Goal: Download file/media

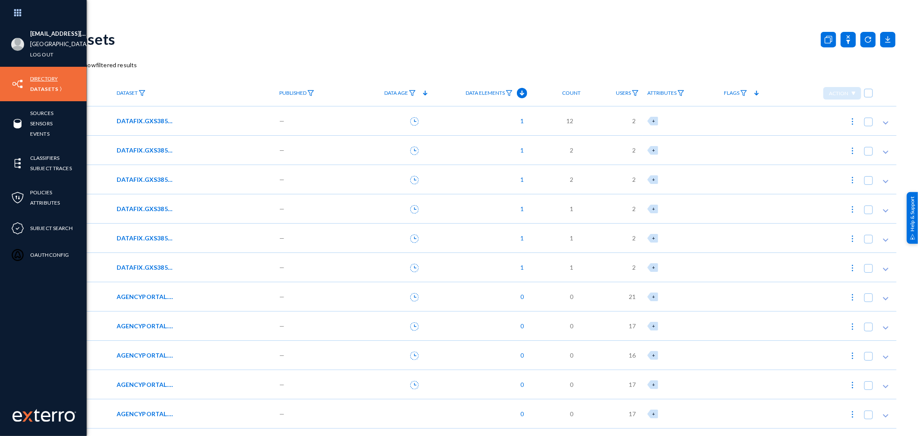
click at [43, 75] on link "Directory" at bounding box center [44, 79] width 28 height 10
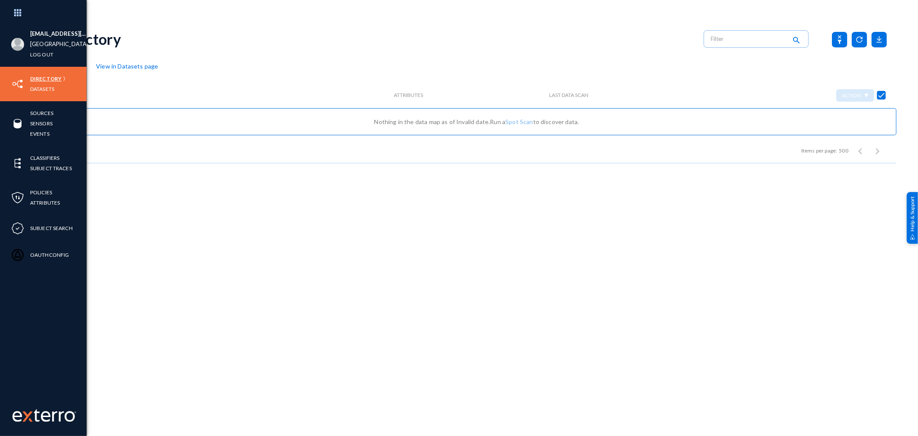
checkbox input "false"
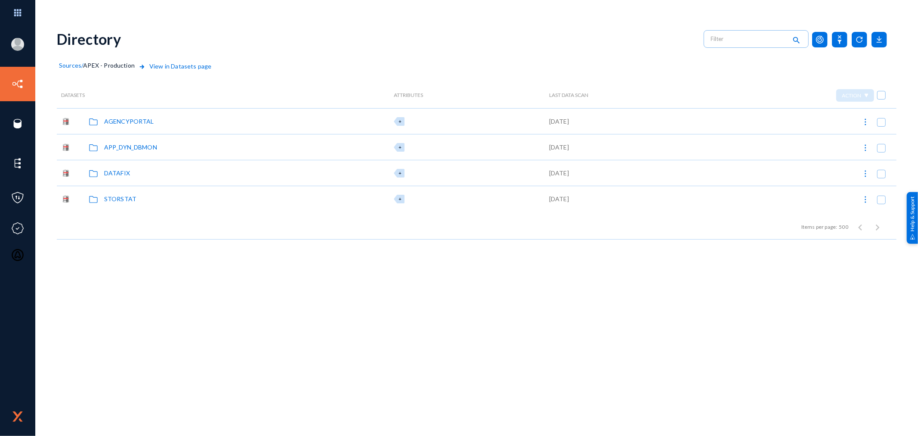
click at [72, 66] on span "Sources" at bounding box center [70, 65] width 22 height 7
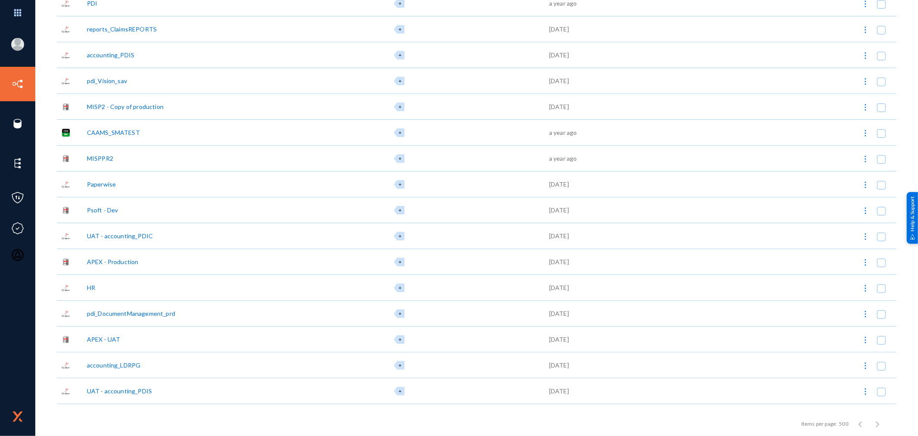
scroll to position [238, 0]
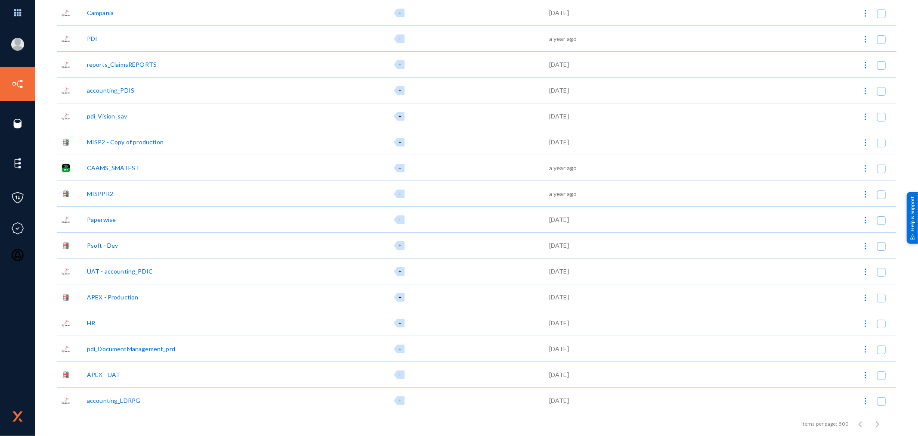
click at [105, 241] on div "Psoft - Dev" at bounding box center [102, 245] width 31 height 9
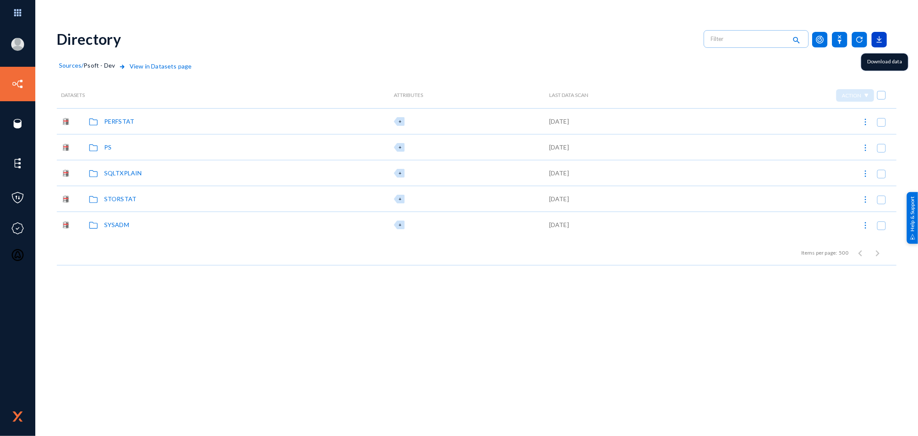
click at [887, 41] on icon at bounding box center [879, 39] width 15 height 15
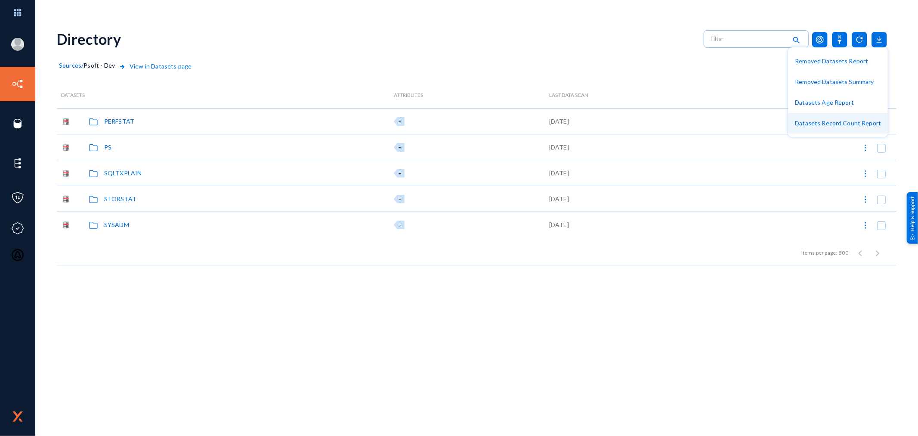
click at [850, 116] on button "Datasets Record Count Report" at bounding box center [838, 123] width 100 height 21
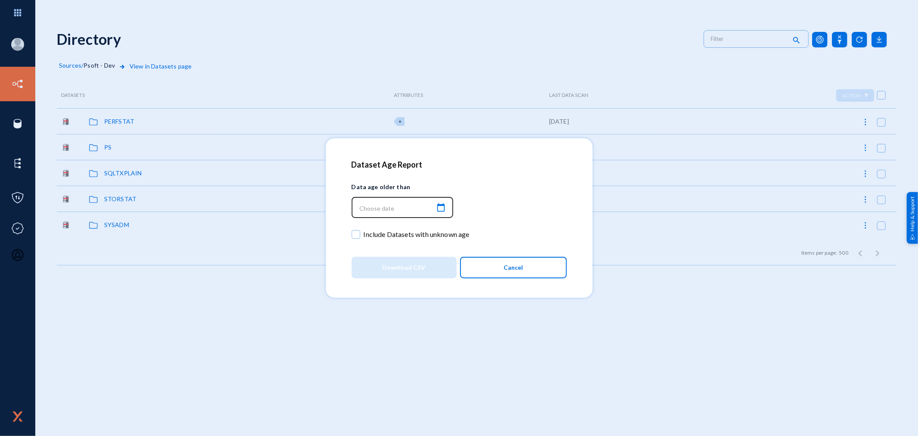
click at [439, 204] on mat-icon "calendar_today" at bounding box center [441, 208] width 10 height 12
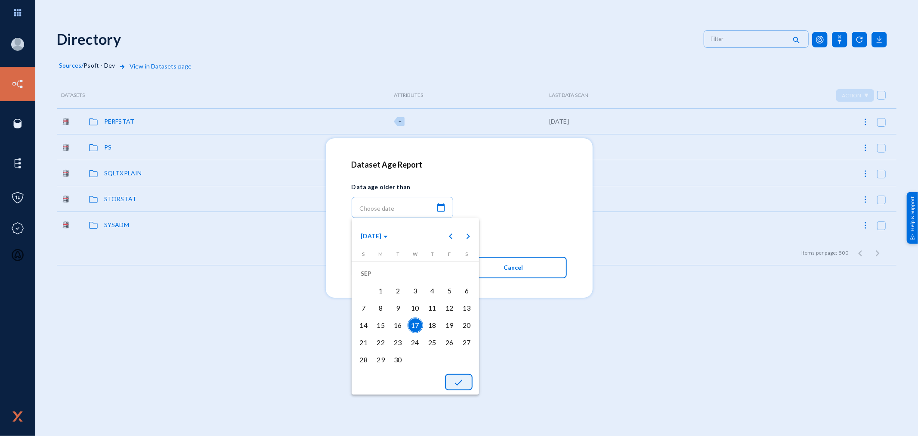
click at [461, 385] on mat-icon "done" at bounding box center [459, 382] width 10 height 10
type input "[DATE] 13:46:52"
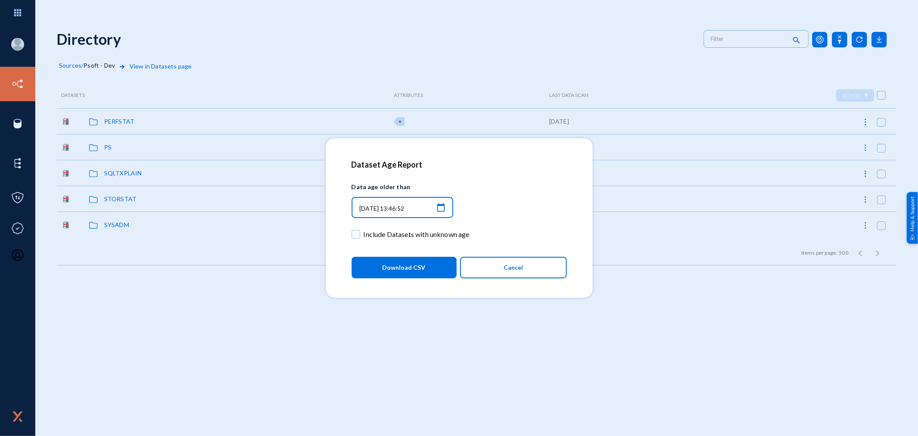
click at [394, 238] on span "Include Datasets with unknown age" at bounding box center [417, 234] width 106 height 13
click at [356, 238] on input "Include Datasets with unknown age" at bounding box center [356, 238] width 1 height 1
checkbox input "true"
click at [387, 265] on span "Download CSV" at bounding box center [404, 267] width 43 height 15
